Goal: Obtain resource: Obtain resource

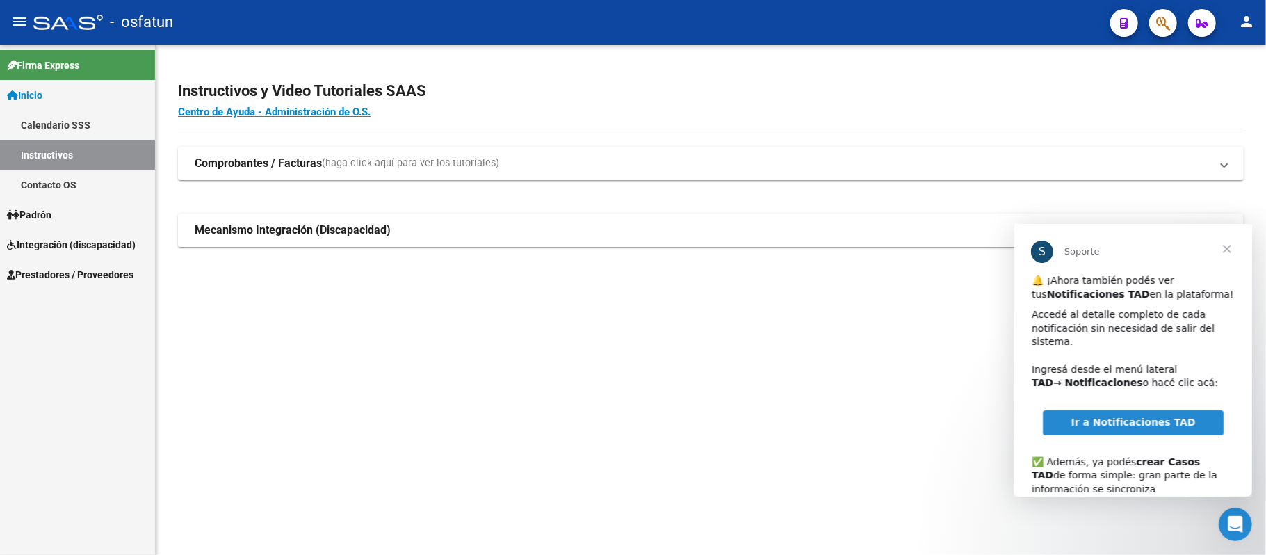
click at [67, 245] on span "Integración (discapacidad)" at bounding box center [71, 244] width 129 height 15
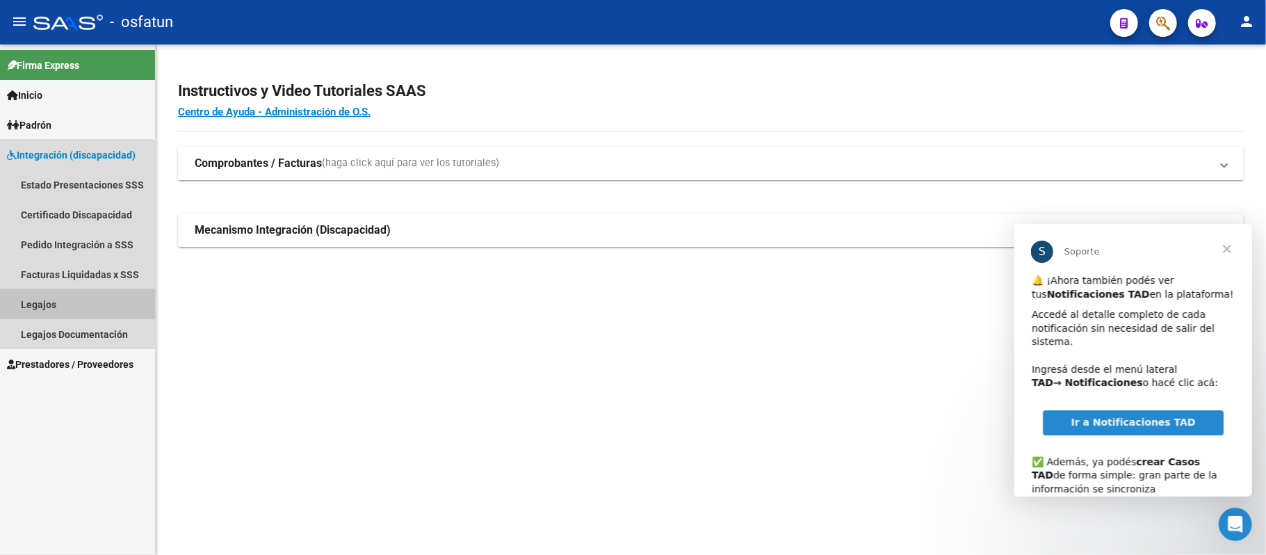
click at [50, 302] on link "Legajos" at bounding box center [77, 304] width 155 height 30
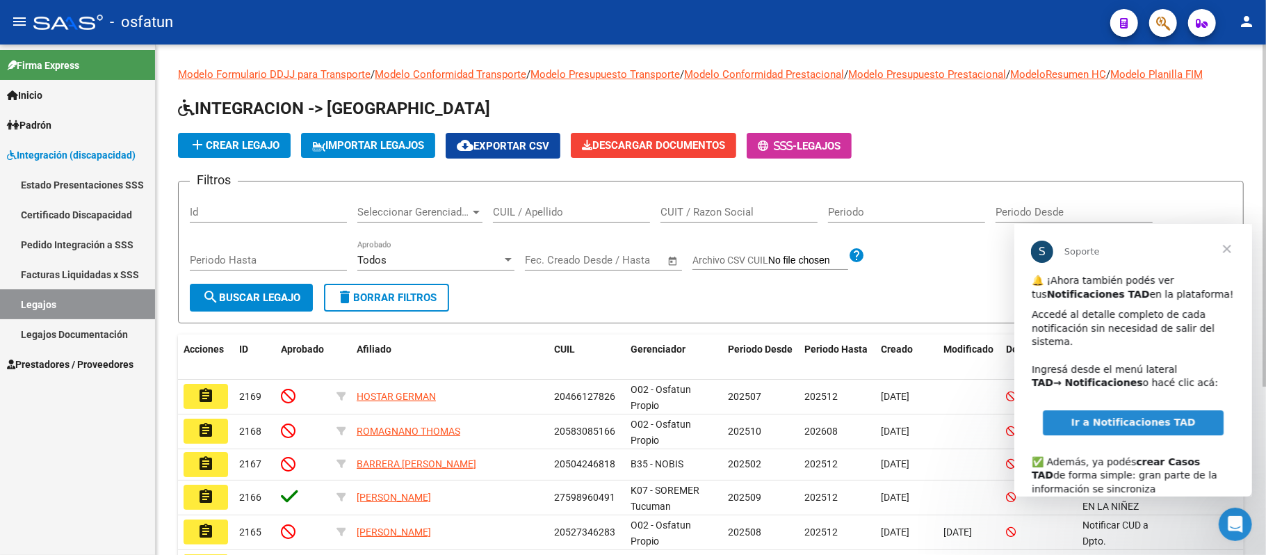
click at [560, 214] on input "CUIL / Apellido" at bounding box center [571, 212] width 157 height 13
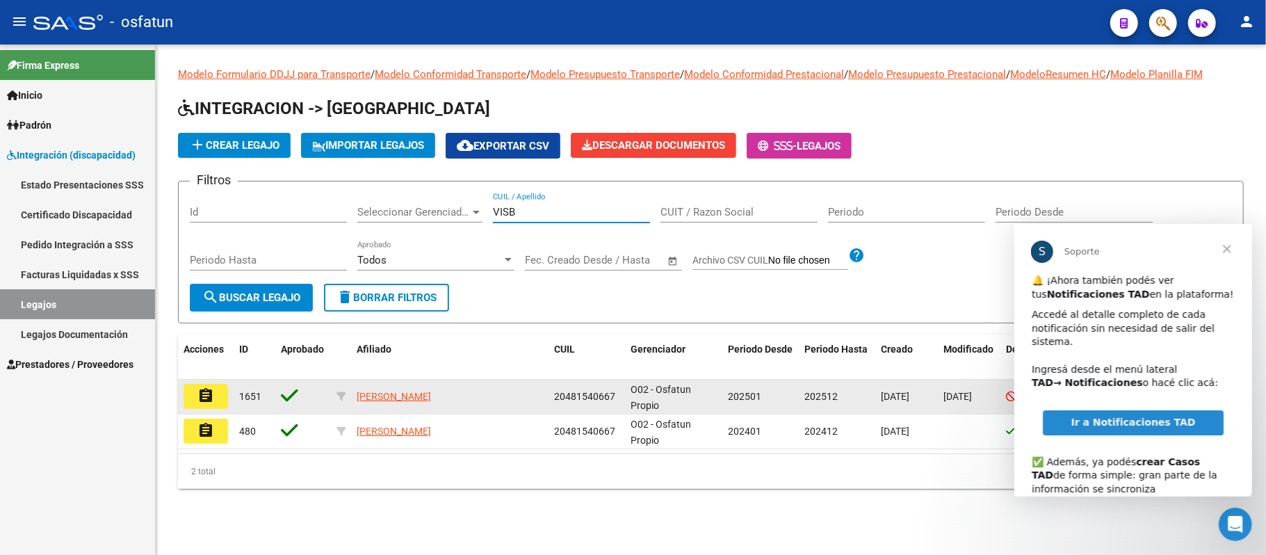
type input "VISB"
click at [206, 396] on mat-icon "assignment" at bounding box center [205, 395] width 17 height 17
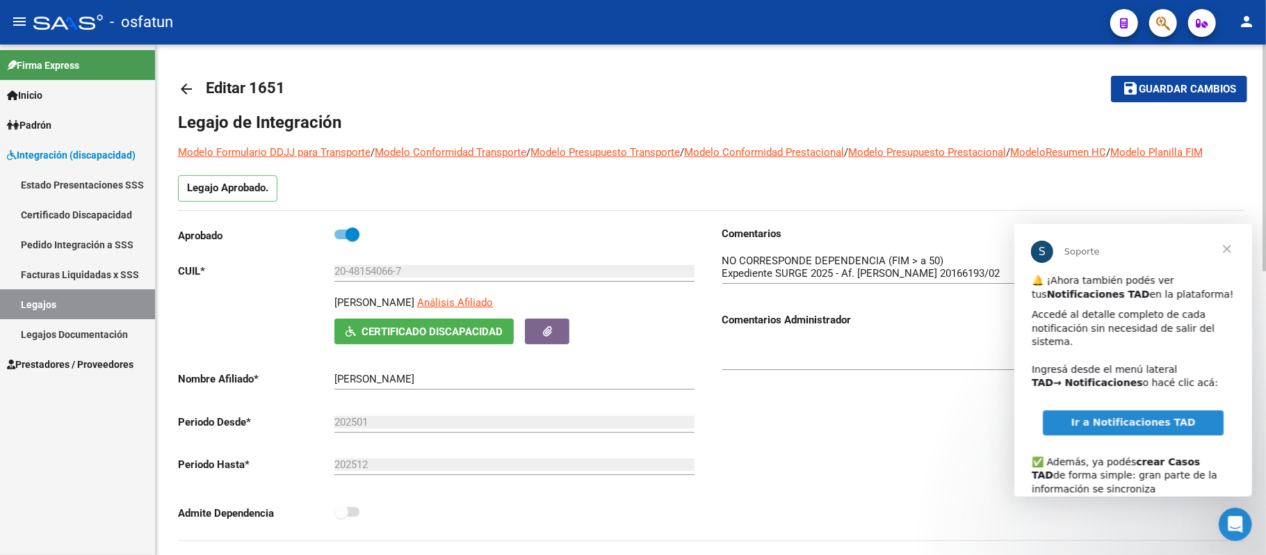
click at [1225, 246] on span "Cerrar" at bounding box center [1226, 248] width 50 height 50
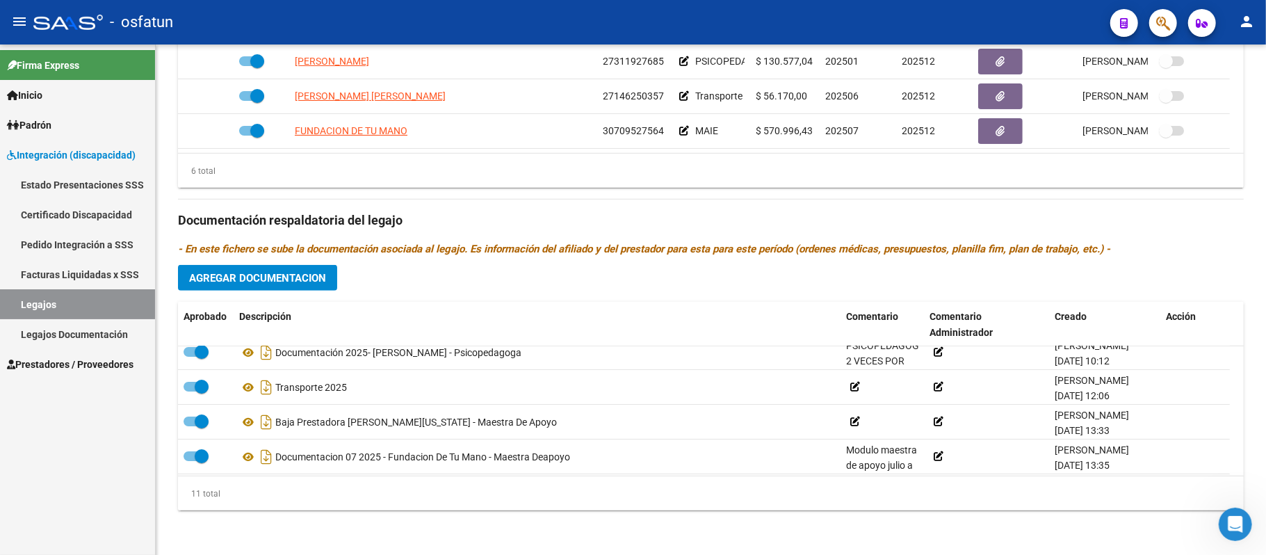
scroll to position [185, 0]
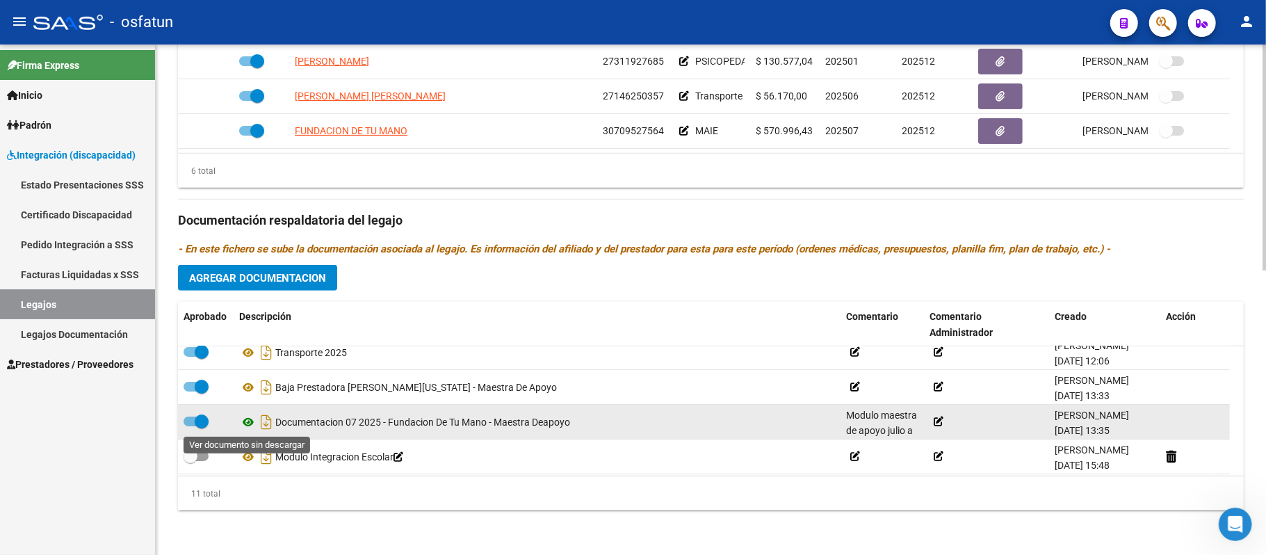
click at [245, 418] on icon at bounding box center [248, 422] width 18 height 17
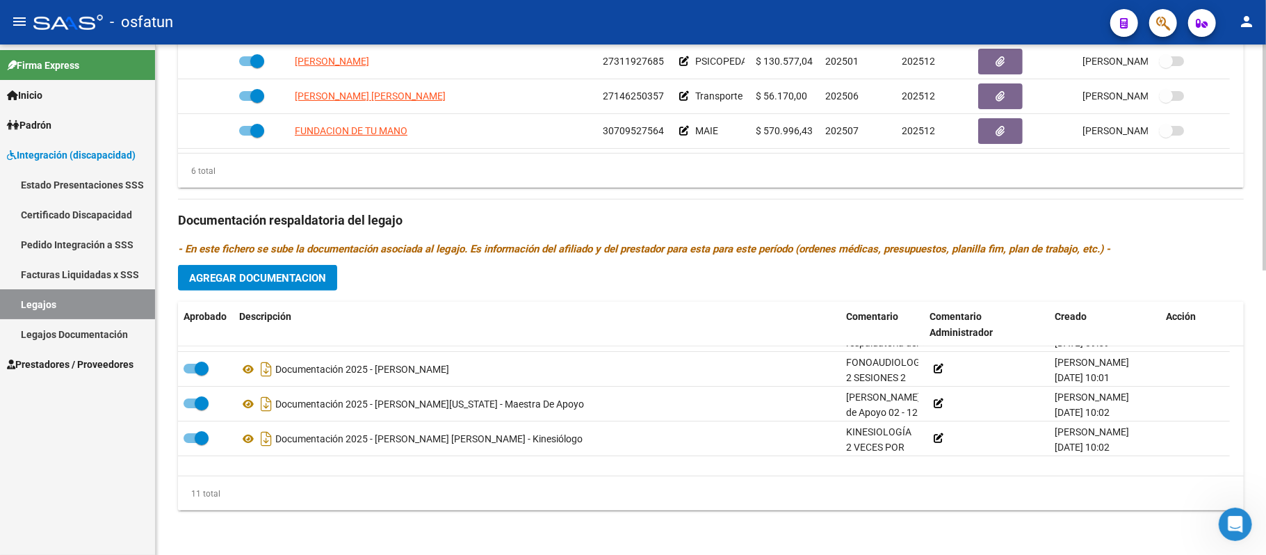
scroll to position [0, 0]
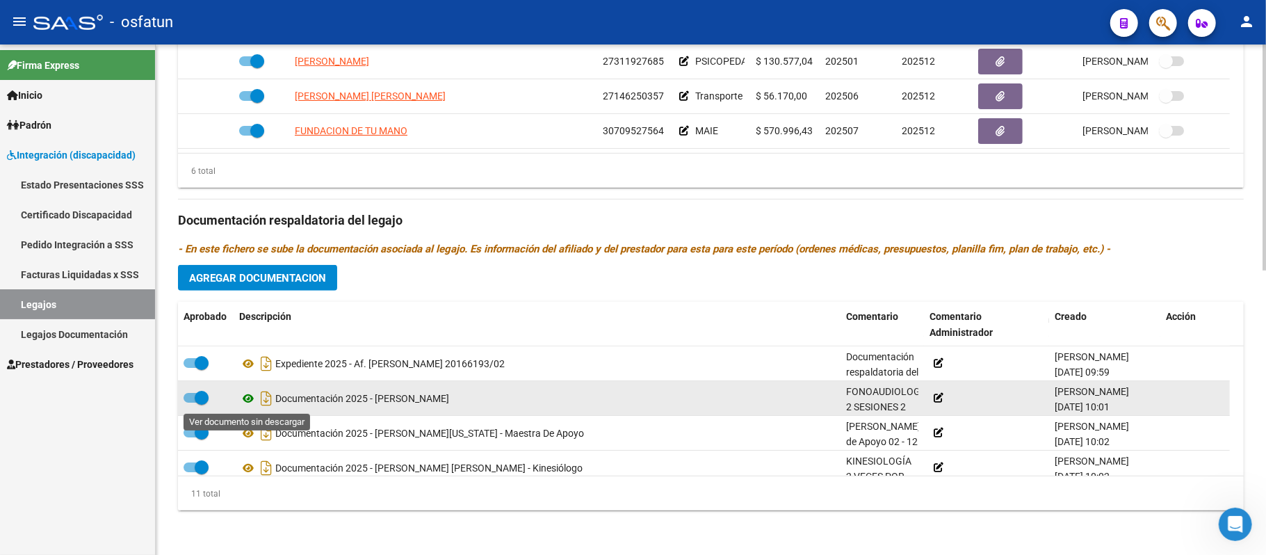
click at [248, 398] on icon at bounding box center [248, 398] width 18 height 17
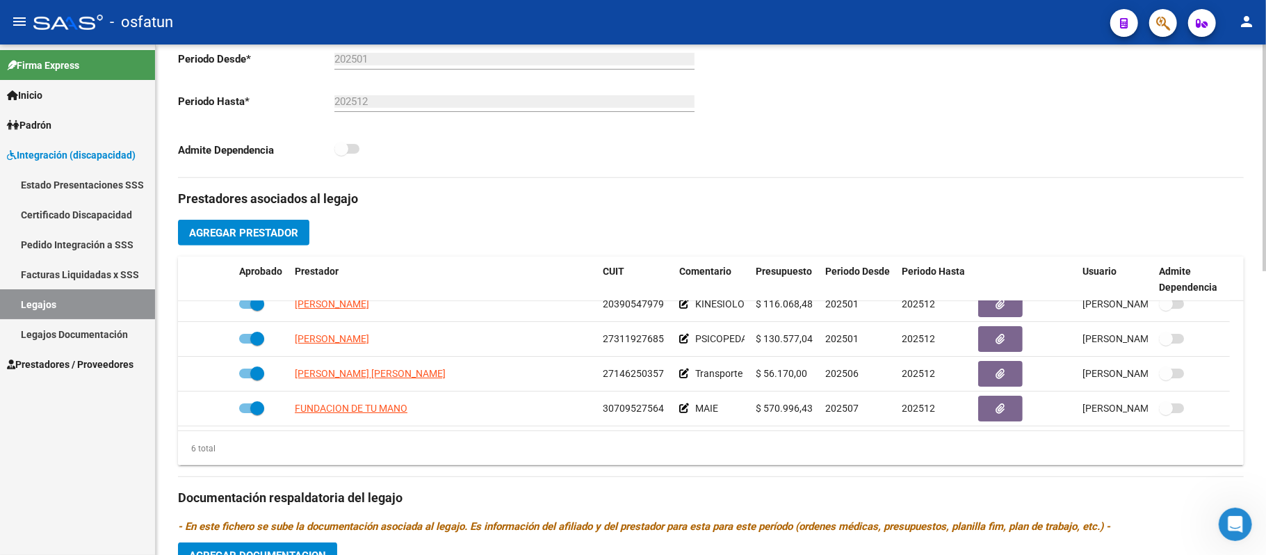
scroll to position [178, 0]
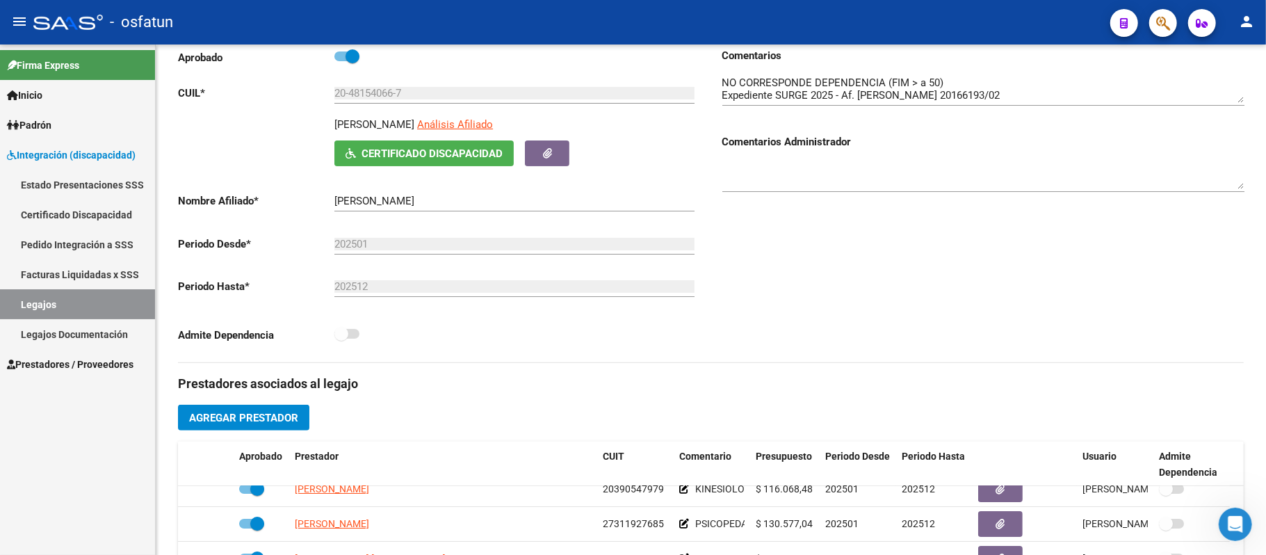
drag, startPoint x: 40, startPoint y: 301, endPoint x: 90, endPoint y: 293, distance: 50.7
click at [40, 301] on link "Legajos" at bounding box center [77, 304] width 155 height 30
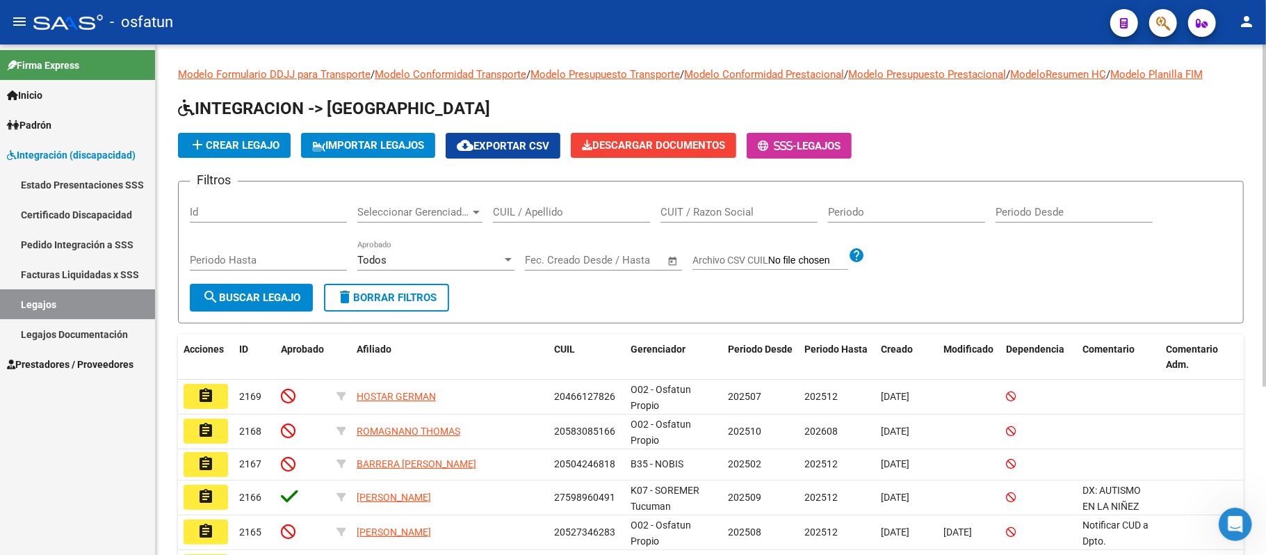
click at [534, 202] on div "CUIL / Apellido" at bounding box center [571, 208] width 157 height 30
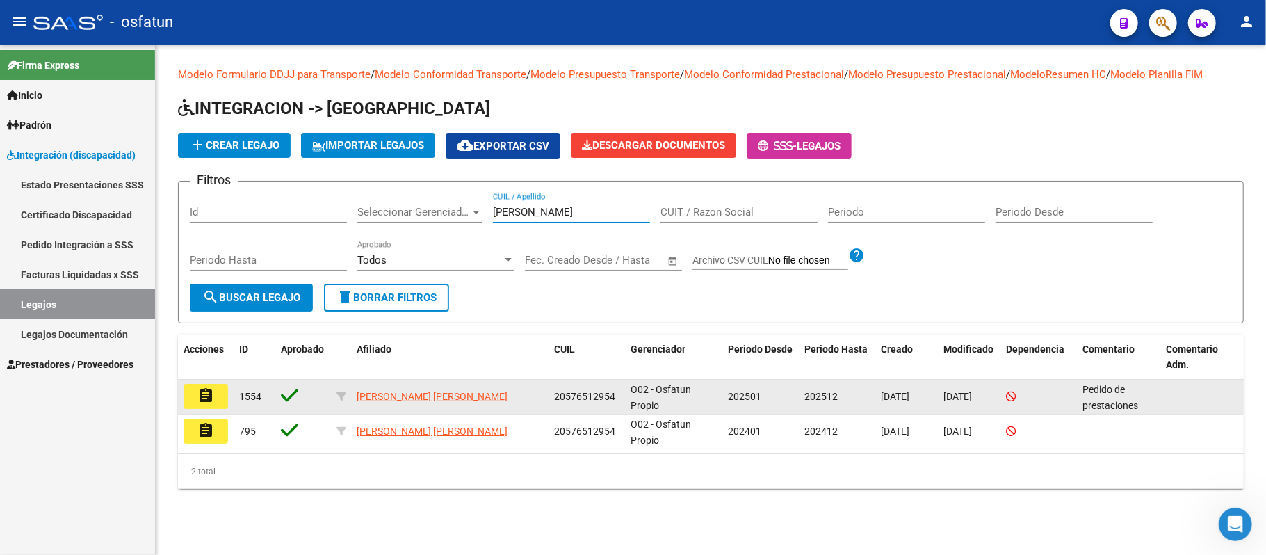
type input "[PERSON_NAME]"
click at [197, 393] on mat-icon "assignment" at bounding box center [205, 395] width 17 height 17
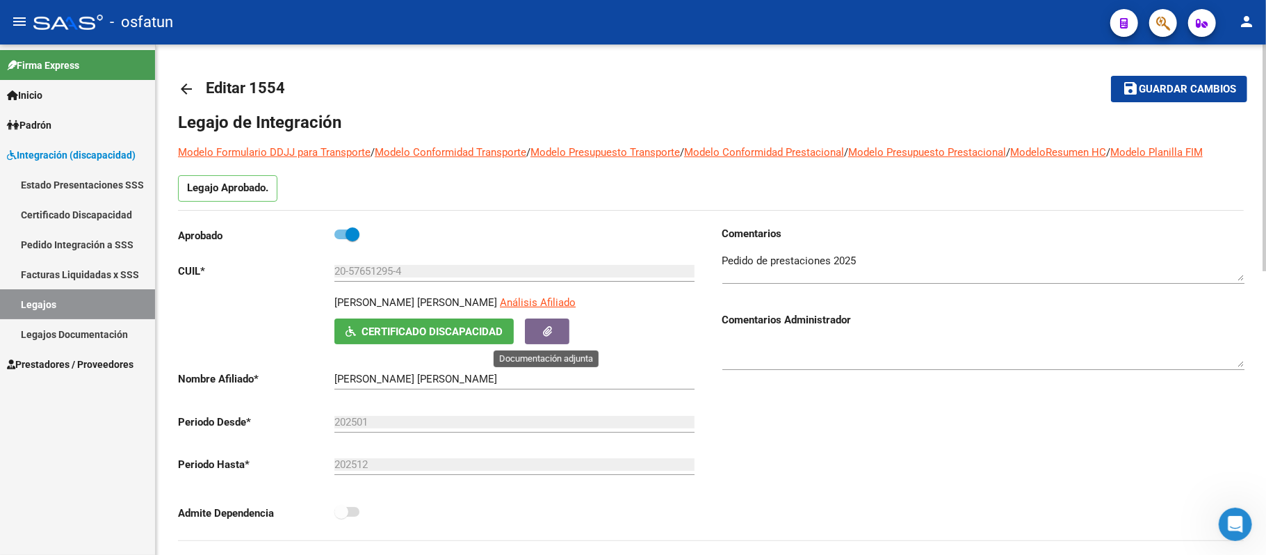
click at [549, 329] on icon "button" at bounding box center [547, 331] width 9 height 10
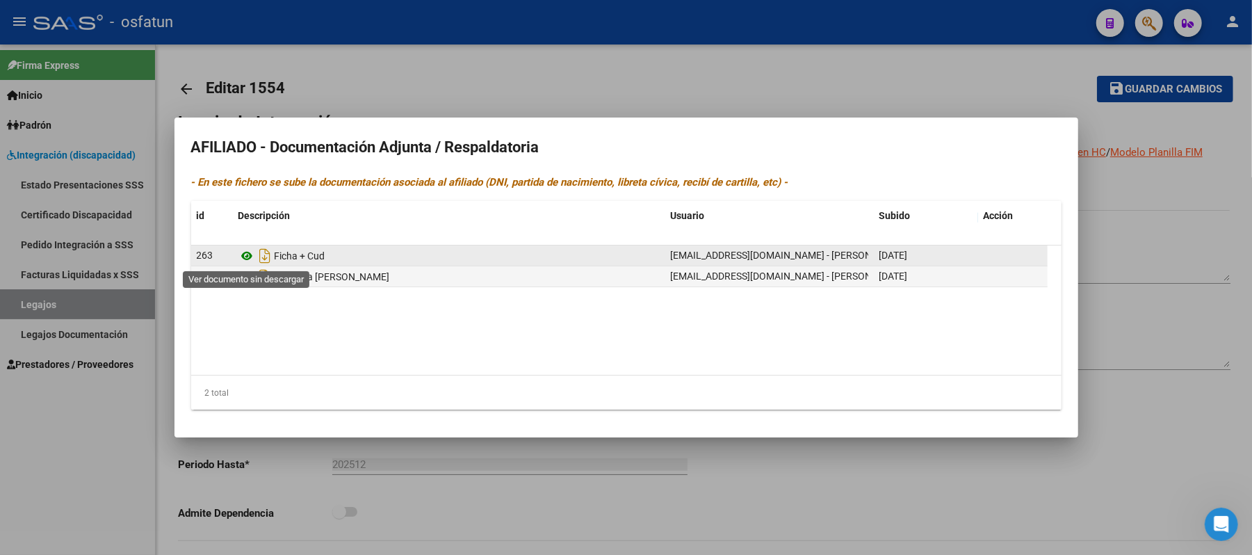
click at [243, 253] on icon at bounding box center [247, 255] width 18 height 17
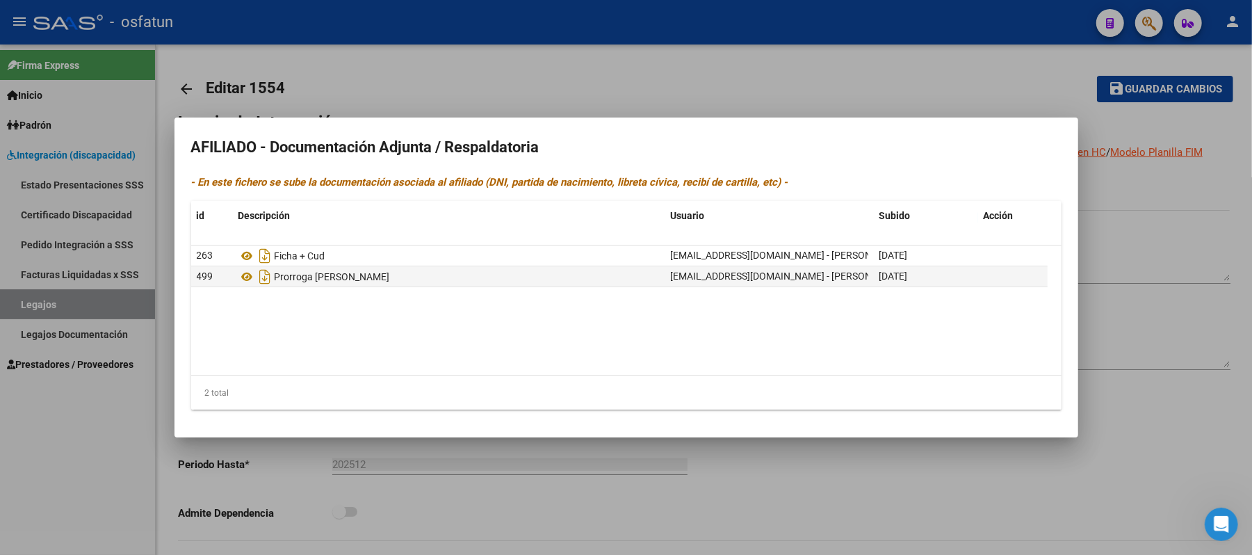
click at [54, 295] on div at bounding box center [626, 277] width 1252 height 555
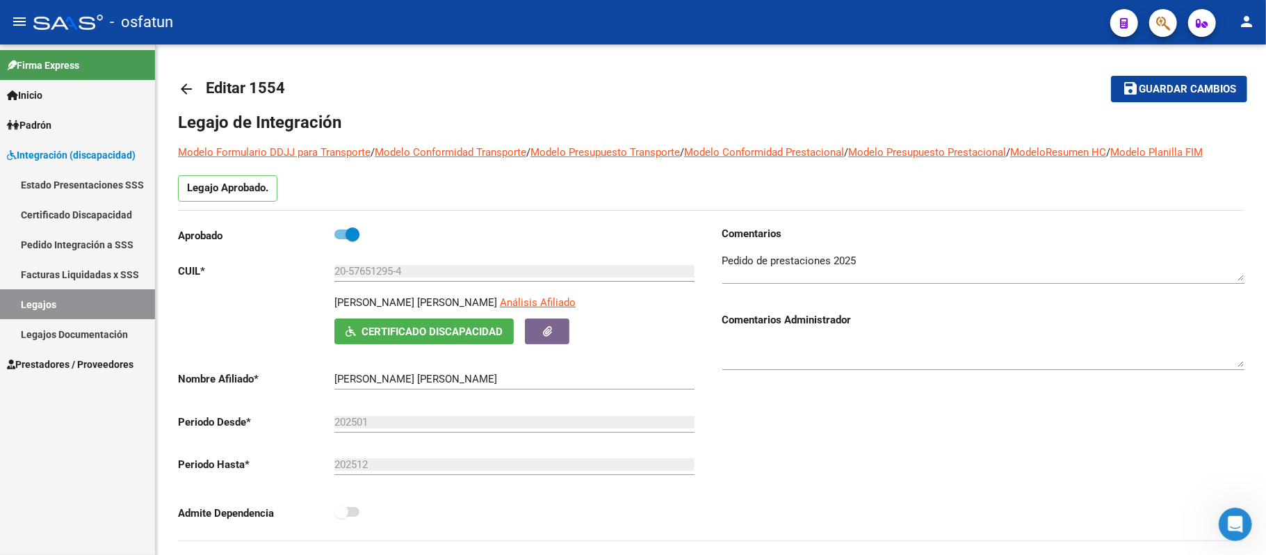
click at [104, 298] on link "Legajos" at bounding box center [77, 304] width 155 height 30
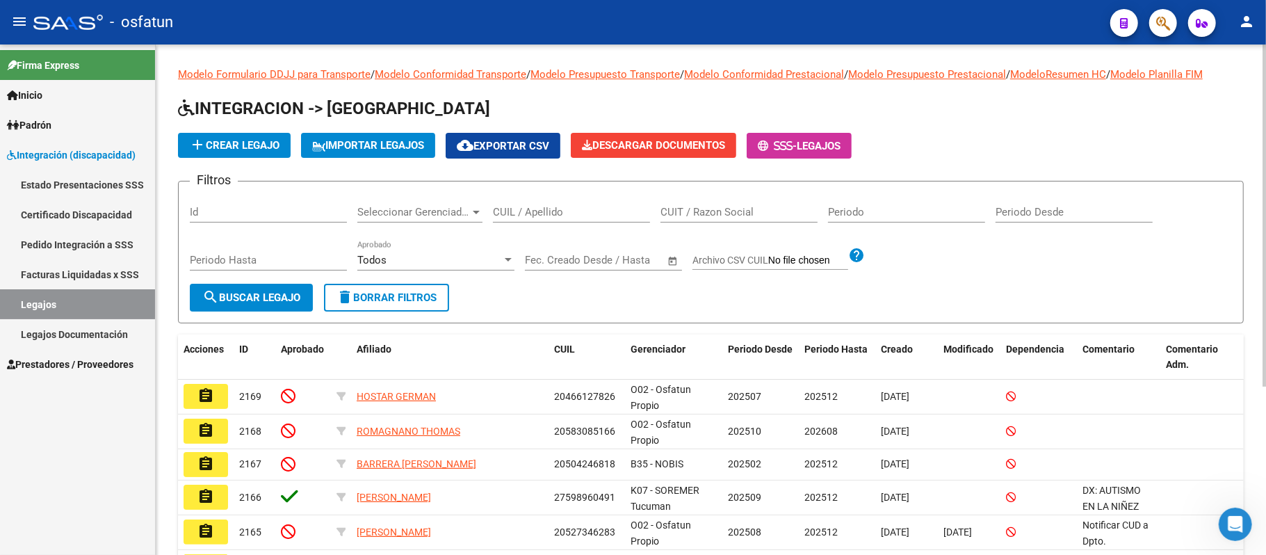
click at [518, 213] on input "CUIL / Apellido" at bounding box center [571, 212] width 157 height 13
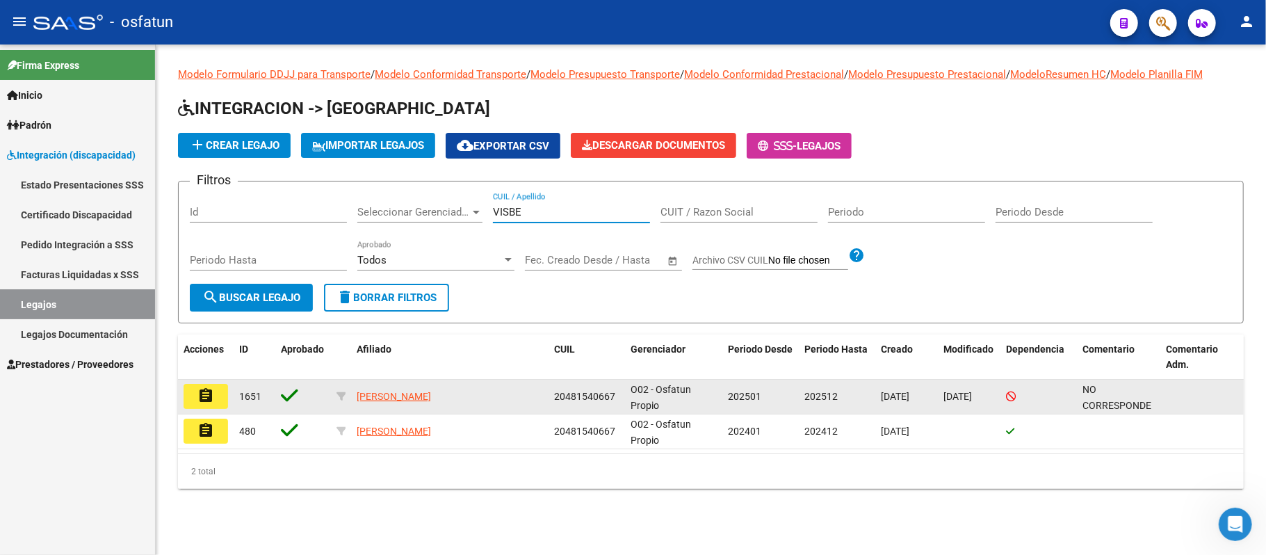
type input "VISBE"
click at [197, 393] on button "assignment" at bounding box center [205, 396] width 44 height 25
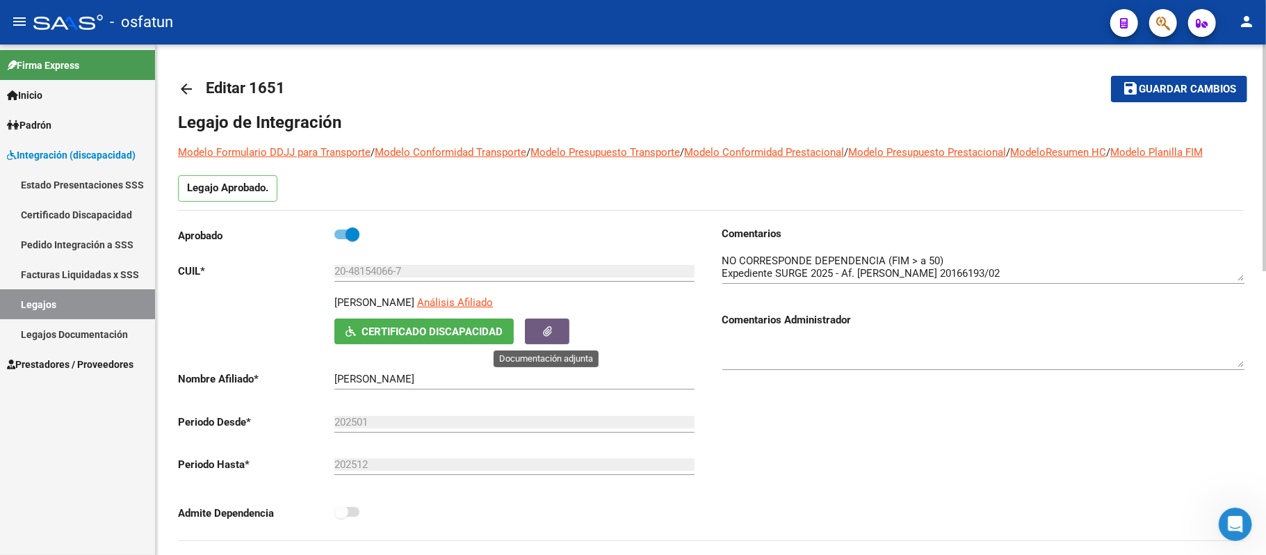
click at [543, 332] on icon "button" at bounding box center [547, 331] width 9 height 10
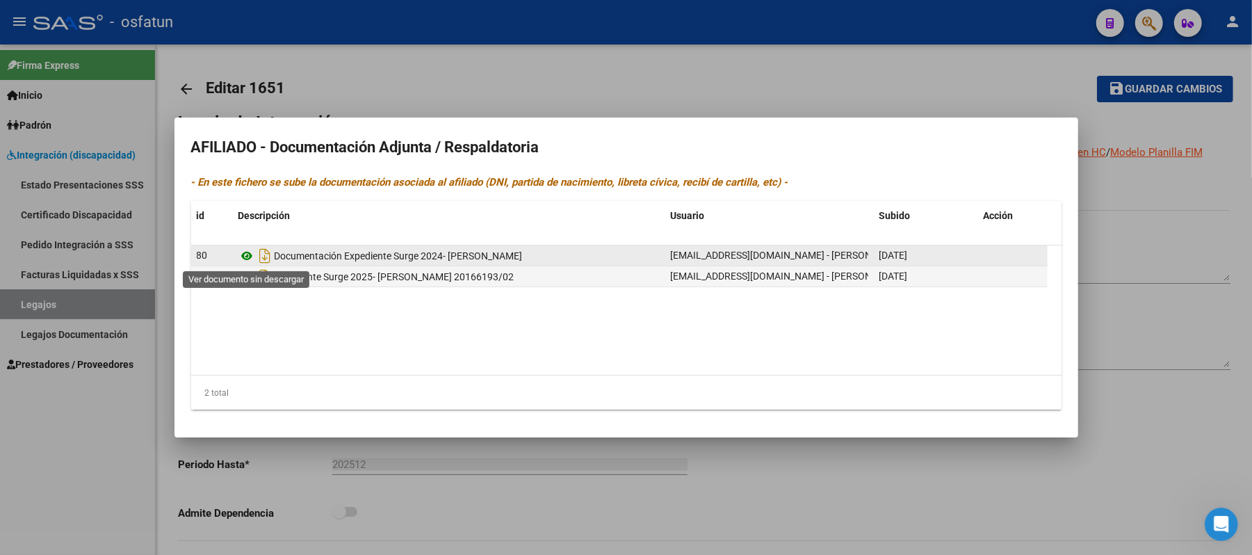
click at [245, 251] on icon at bounding box center [247, 255] width 18 height 17
